Goal: Task Accomplishment & Management: Use online tool/utility

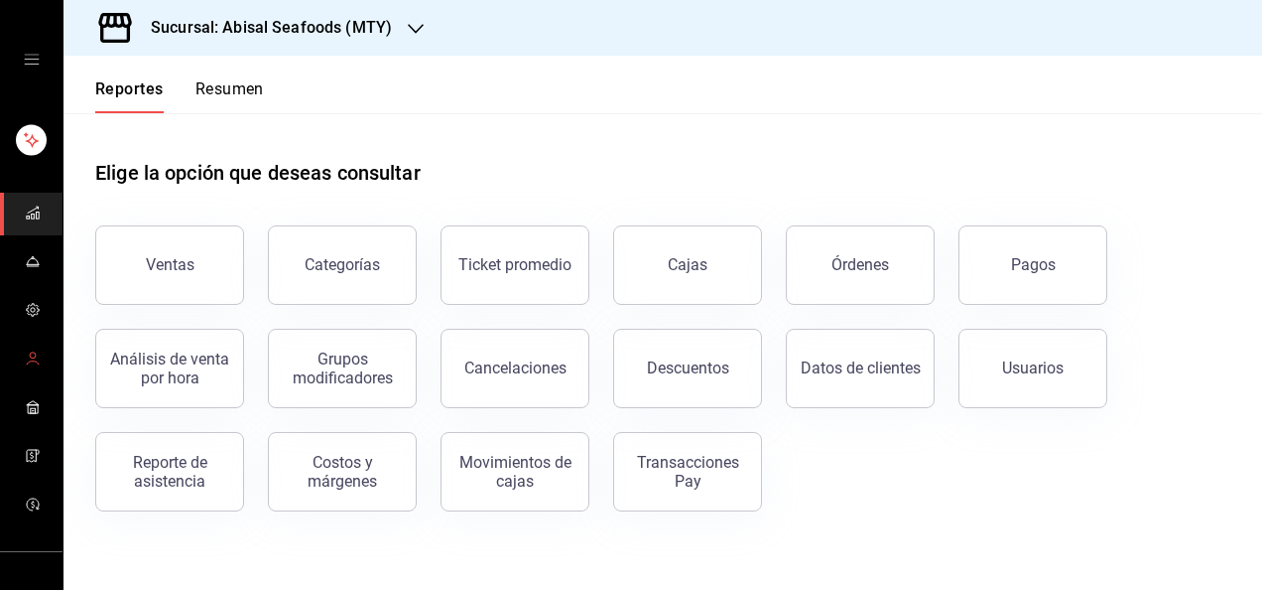
click at [49, 353] on link "mailbox folders" at bounding box center [31, 359] width 63 height 43
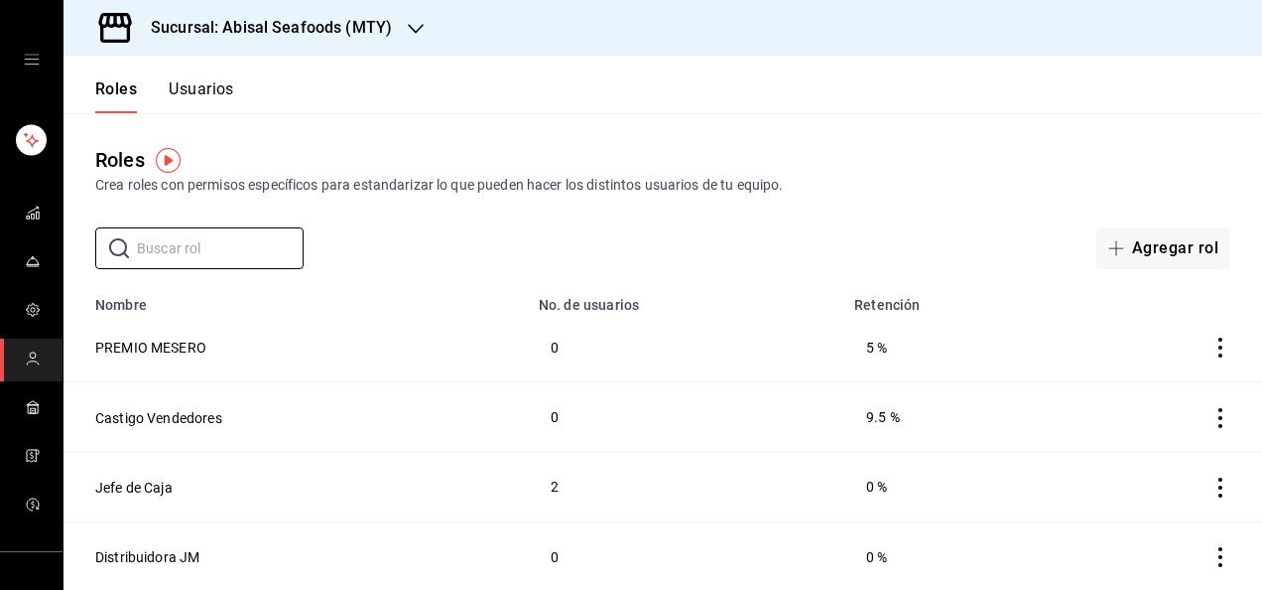
drag, startPoint x: 218, startPoint y: 238, endPoint x: 218, endPoint y: 330, distance: 92.3
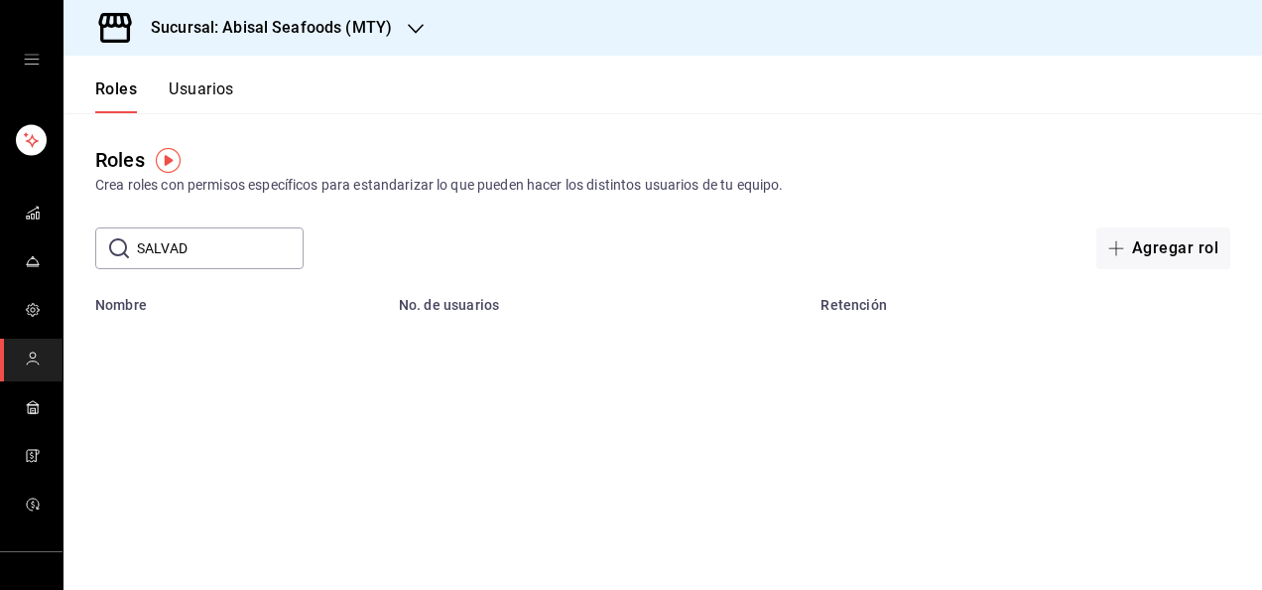
click at [378, 230] on div "​ SALVAD ​ Agregar rol" at bounding box center [663, 248] width 1199 height 42
click at [216, 250] on input "SALVAD" at bounding box center [220, 248] width 167 height 40
type input "S"
type input "sa"
click at [197, 71] on div "Roles Usuarios" at bounding box center [149, 85] width 171 height 58
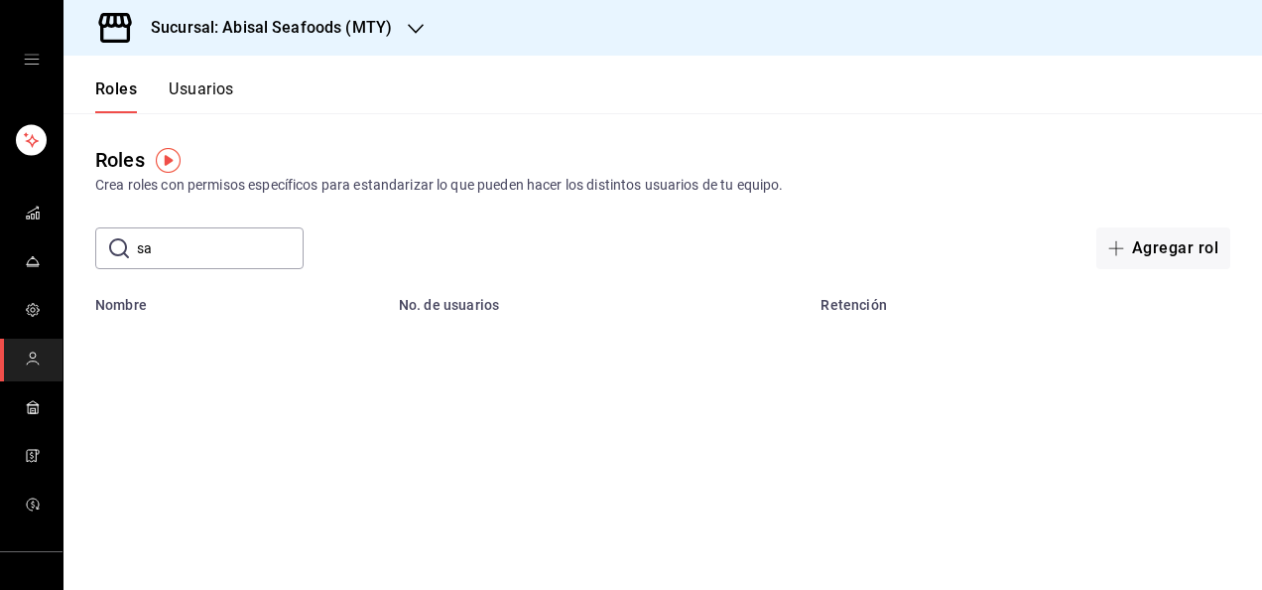
click at [195, 94] on button "Usuarios" at bounding box center [202, 96] width 66 height 34
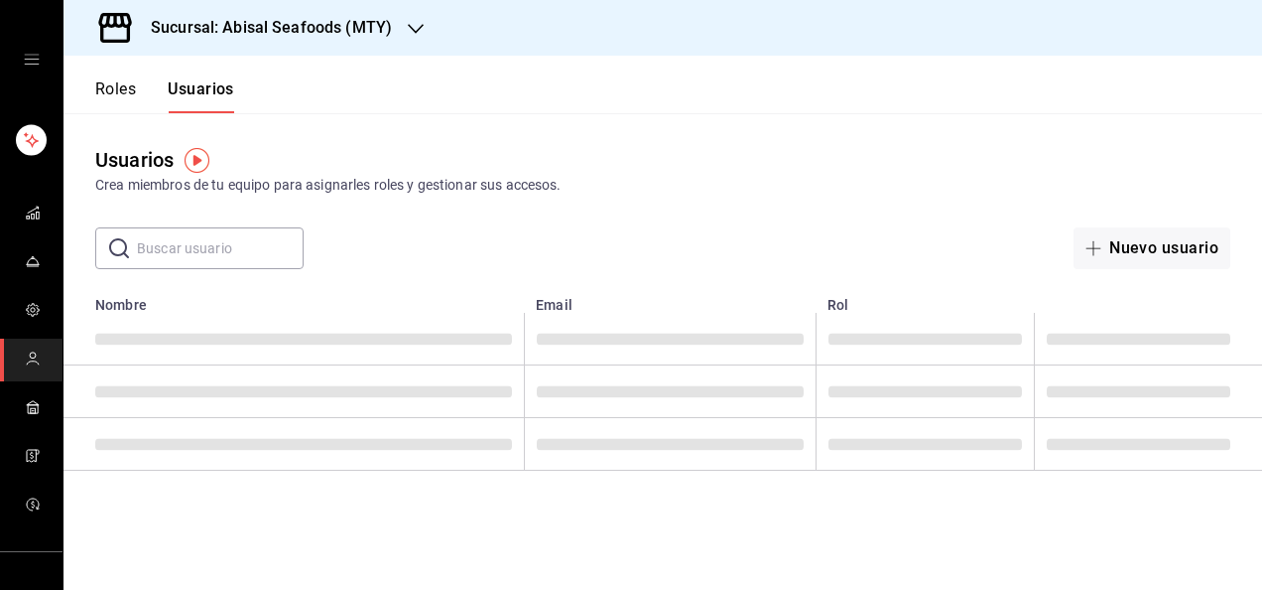
click at [214, 272] on main "Usuarios Crea miembros de tu equipo para asignarles roles y gestionar sus acces…" at bounding box center [663, 351] width 1199 height 476
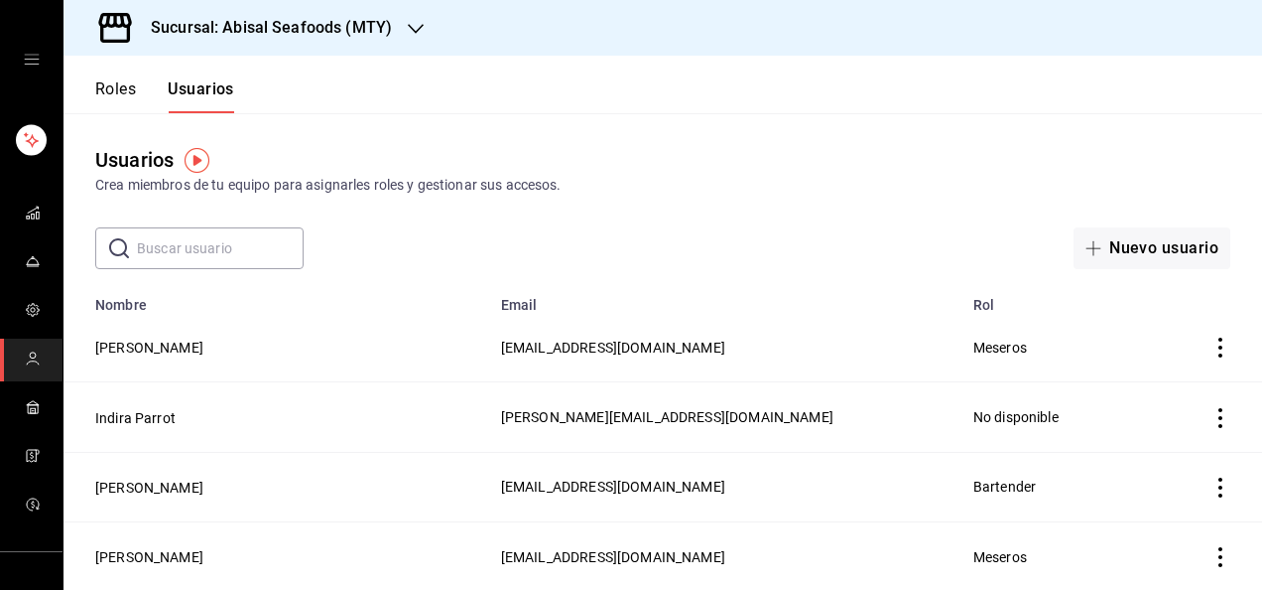
click at [212, 248] on input "text" at bounding box center [220, 248] width 167 height 40
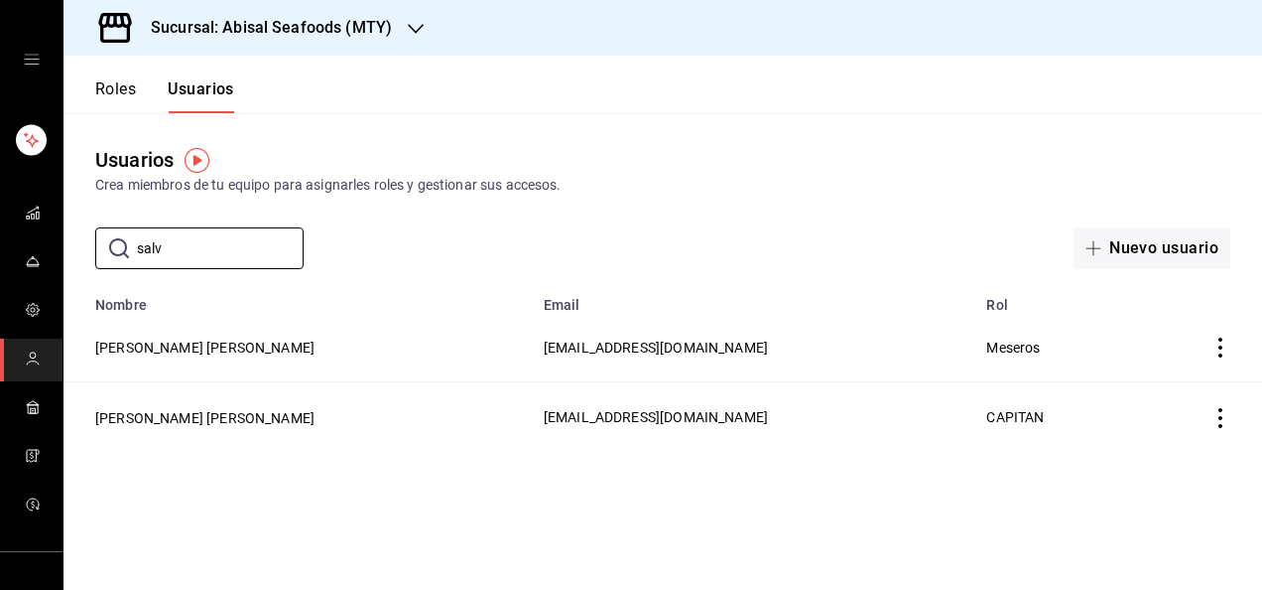
type input "salv"
click at [1226, 423] on icon "actions" at bounding box center [1221, 418] width 20 height 20
click at [1125, 435] on span "Eliminar" at bounding box center [1131, 445] width 86 height 24
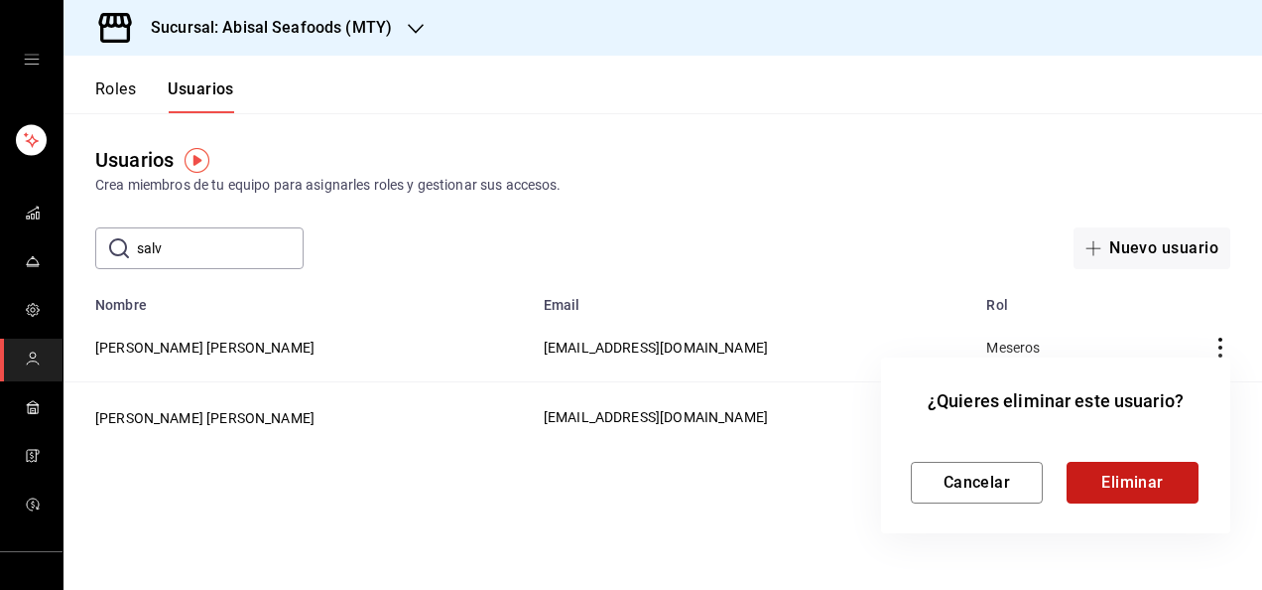
click at [1120, 486] on button "Eliminar" at bounding box center [1133, 483] width 132 height 42
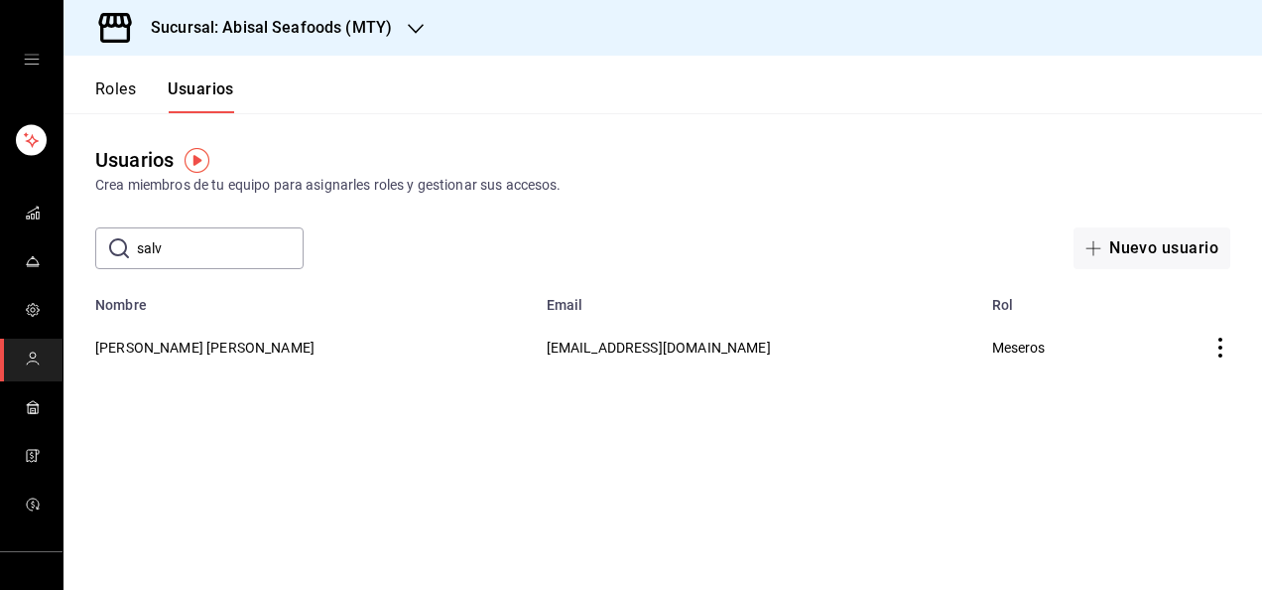
click at [95, 69] on div "Roles Usuarios" at bounding box center [149, 85] width 171 height 58
click at [105, 99] on button "Roles" at bounding box center [115, 96] width 41 height 34
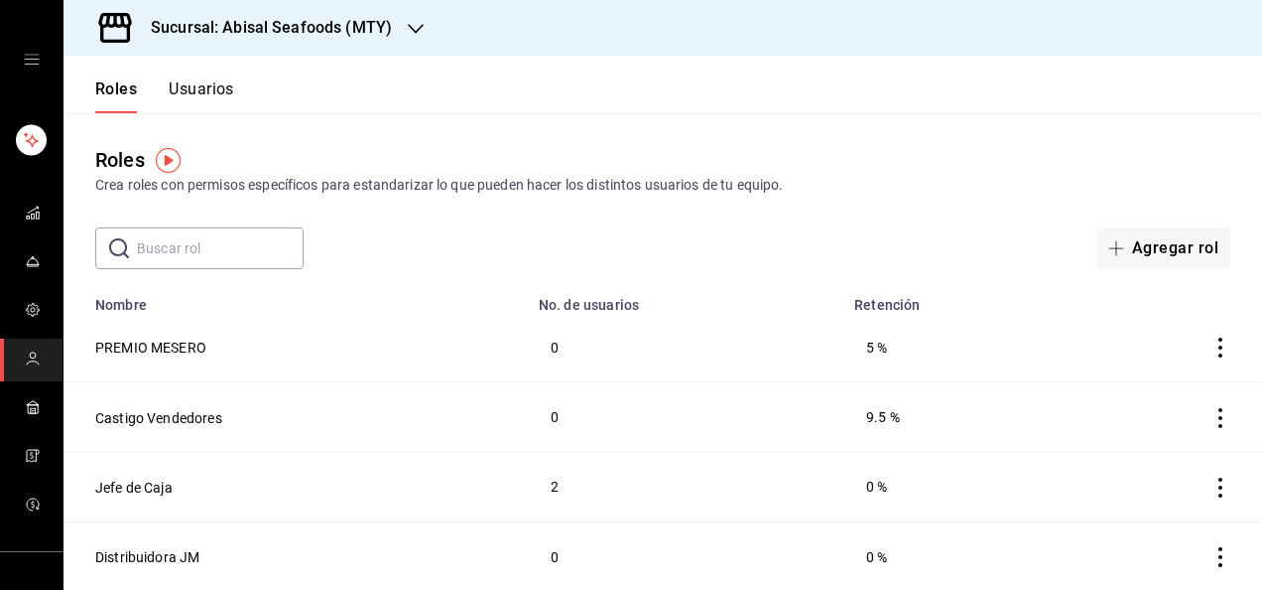
click at [231, 91] on button "Usuarios" at bounding box center [202, 96] width 66 height 34
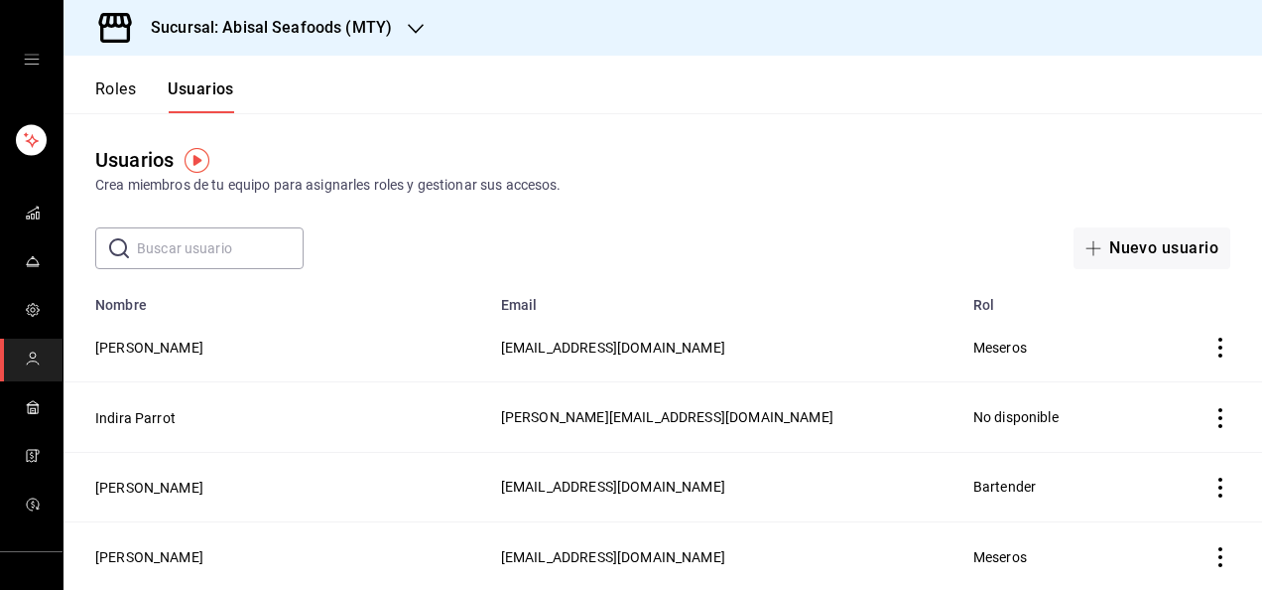
click at [191, 242] on input "text" at bounding box center [220, 248] width 167 height 40
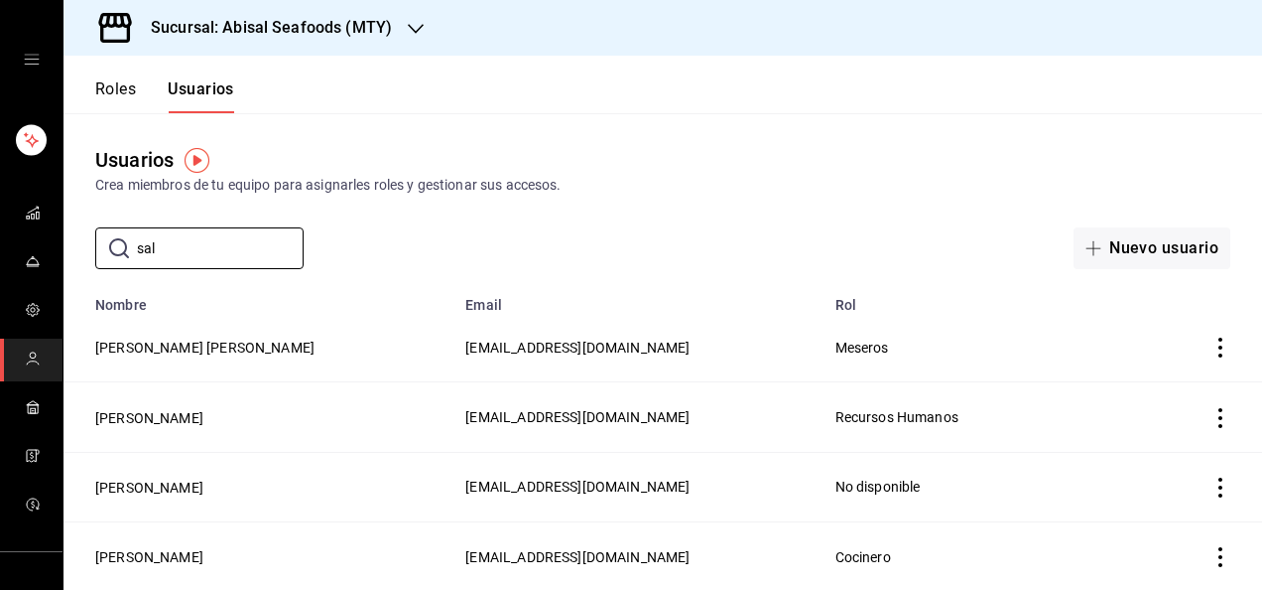
type input "[PERSON_NAME]"
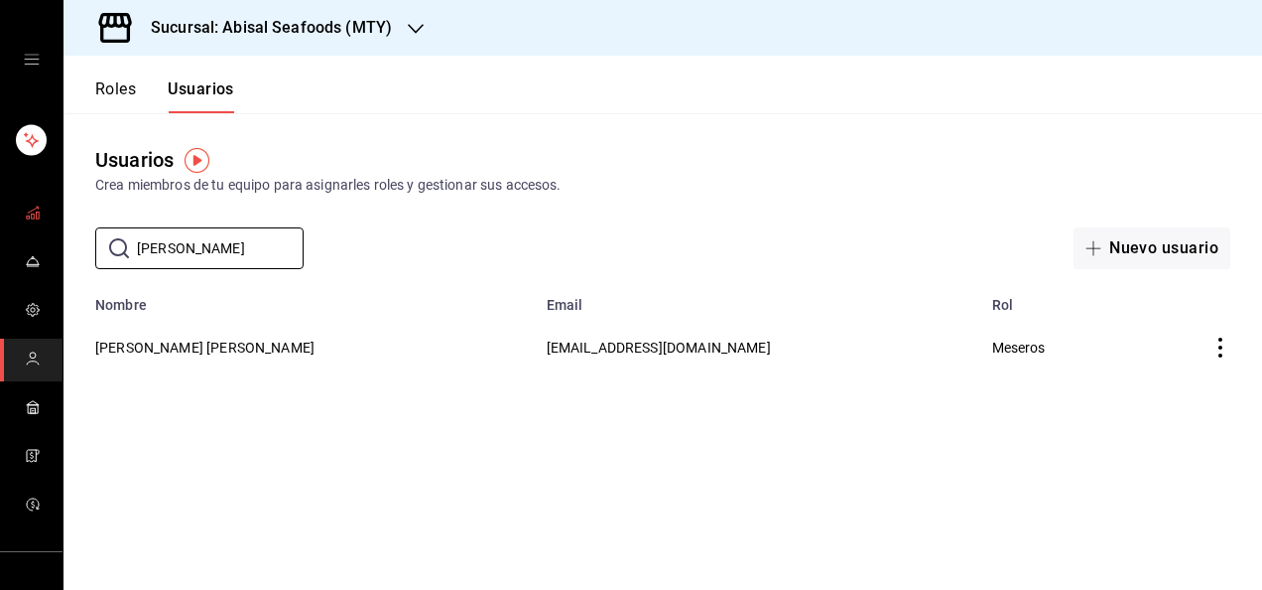
click at [15, 213] on link "mailbox folders" at bounding box center [31, 214] width 63 height 43
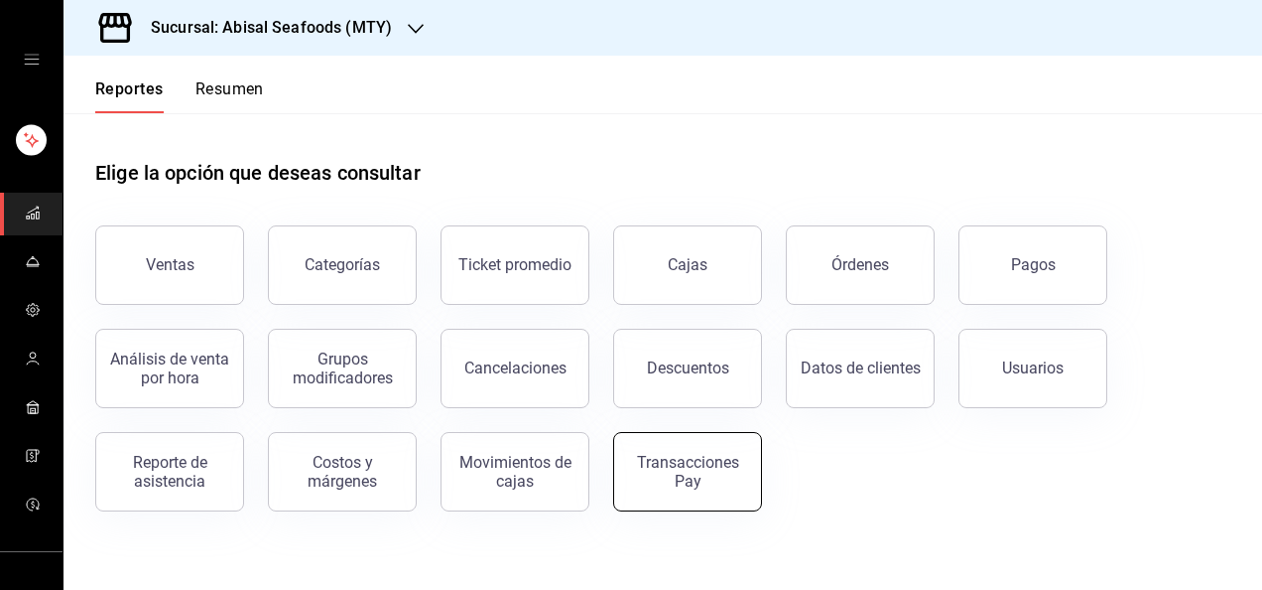
click at [716, 463] on div "Transacciones Pay" at bounding box center [687, 472] width 123 height 38
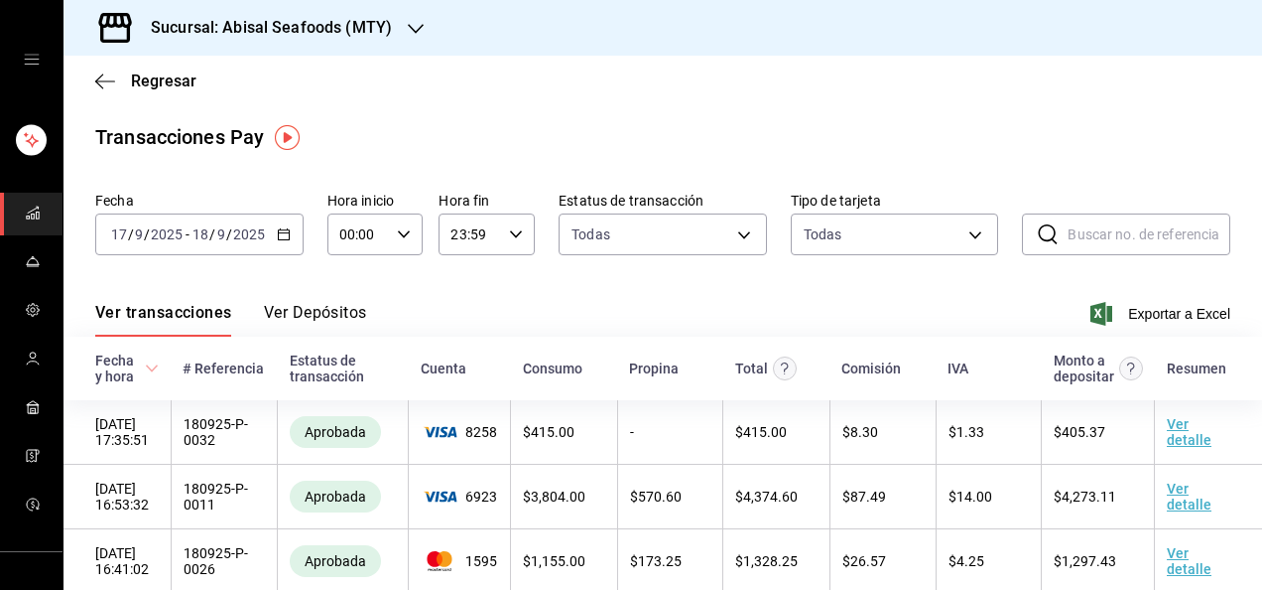
click at [271, 234] on div "[DATE] [DATE] - [DATE] [DATE]" at bounding box center [199, 234] width 208 height 42
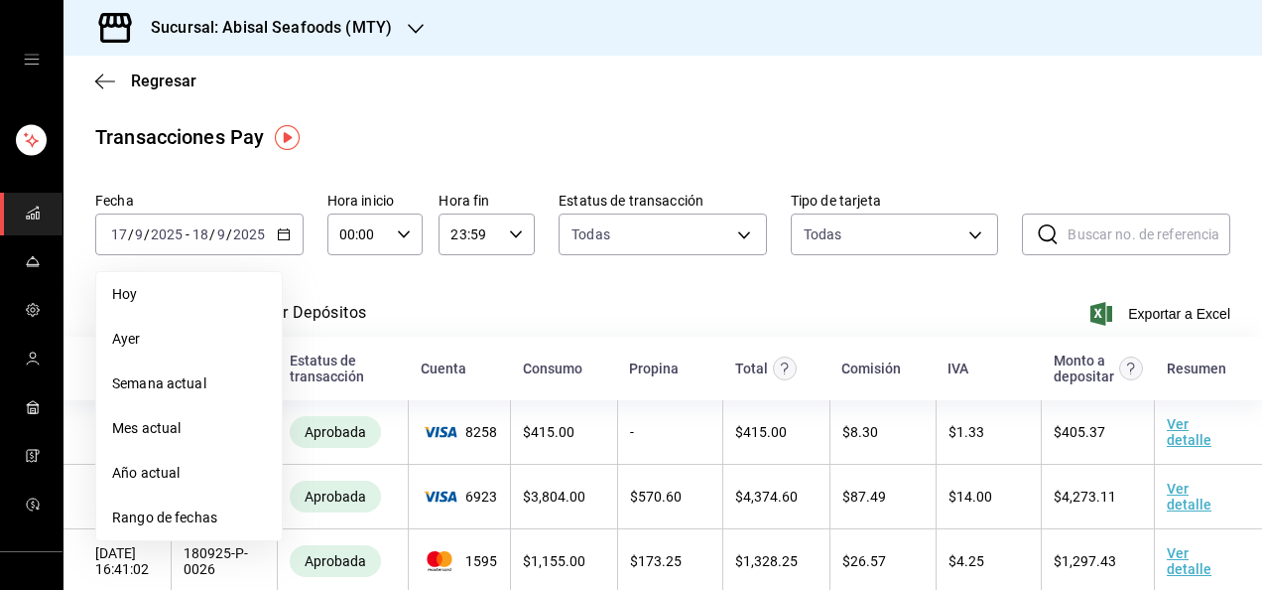
click at [234, 292] on span "Hoy" at bounding box center [189, 294] width 154 height 21
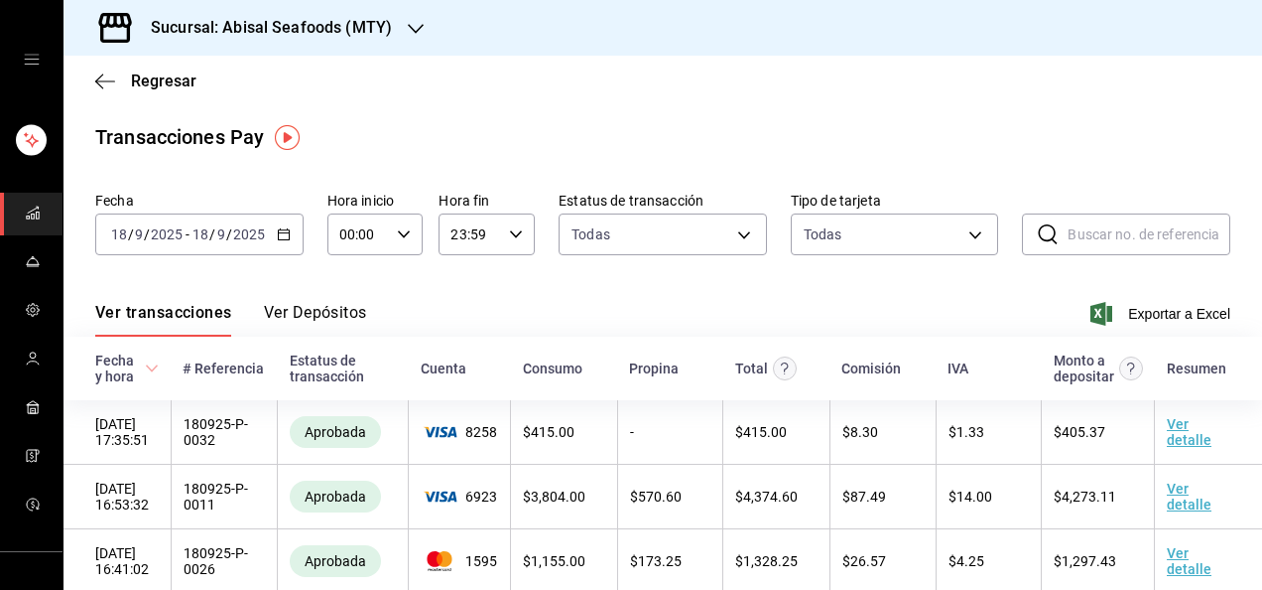
click at [282, 228] on icon "button" at bounding box center [284, 234] width 14 height 14
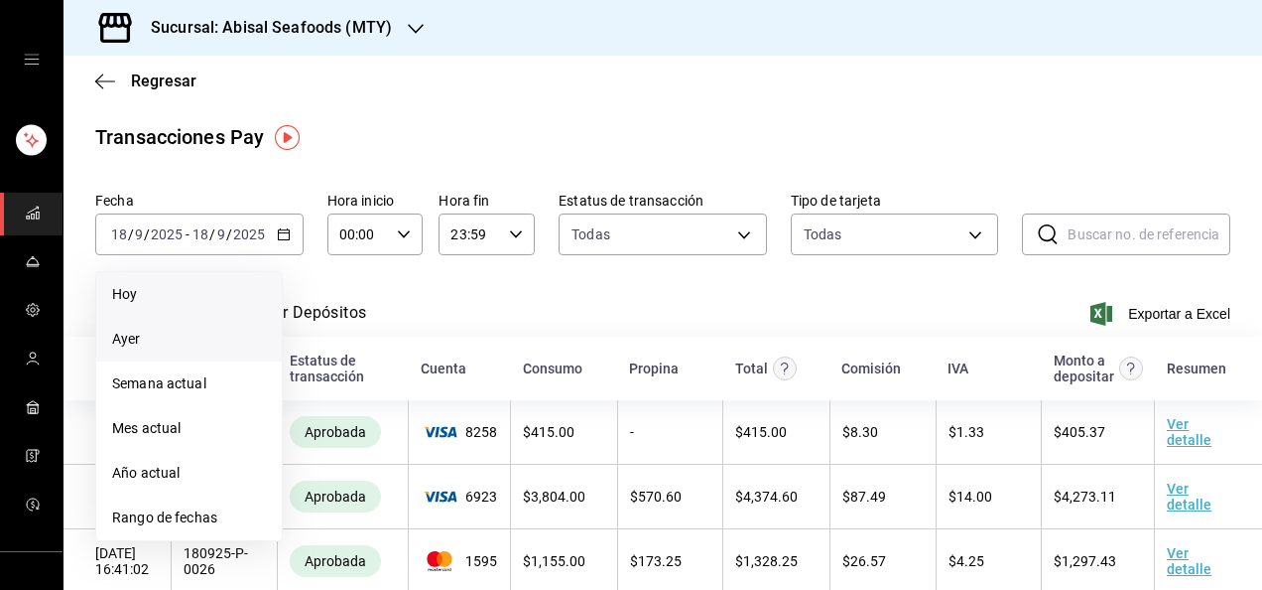
click at [241, 352] on li "Ayer" at bounding box center [189, 339] width 186 height 45
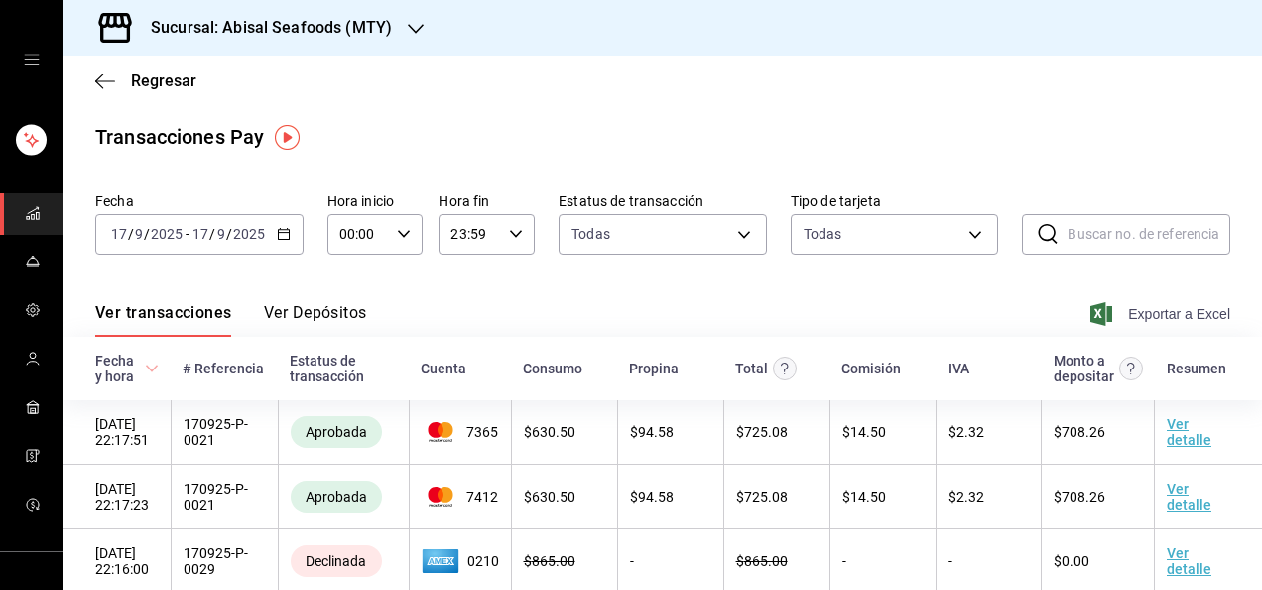
click at [1122, 303] on span "Exportar a Excel" at bounding box center [1163, 314] width 136 height 24
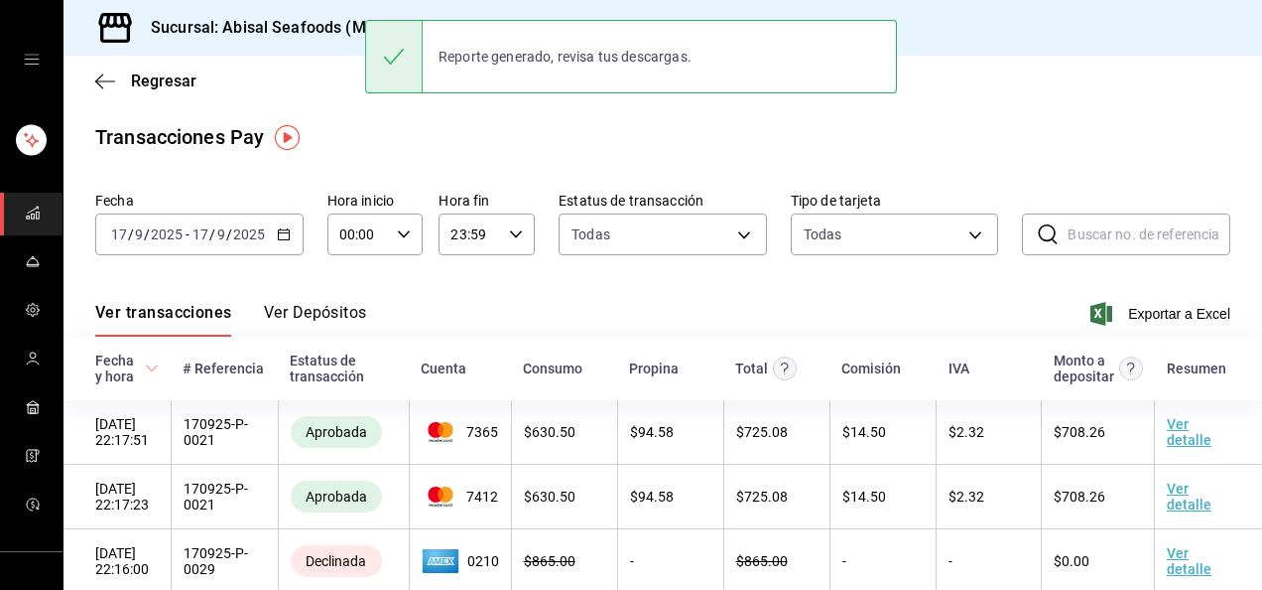
click at [669, 122] on div "Transacciones Pay" at bounding box center [662, 137] width 1135 height 30
